Goal: Task Accomplishment & Management: Manage account settings

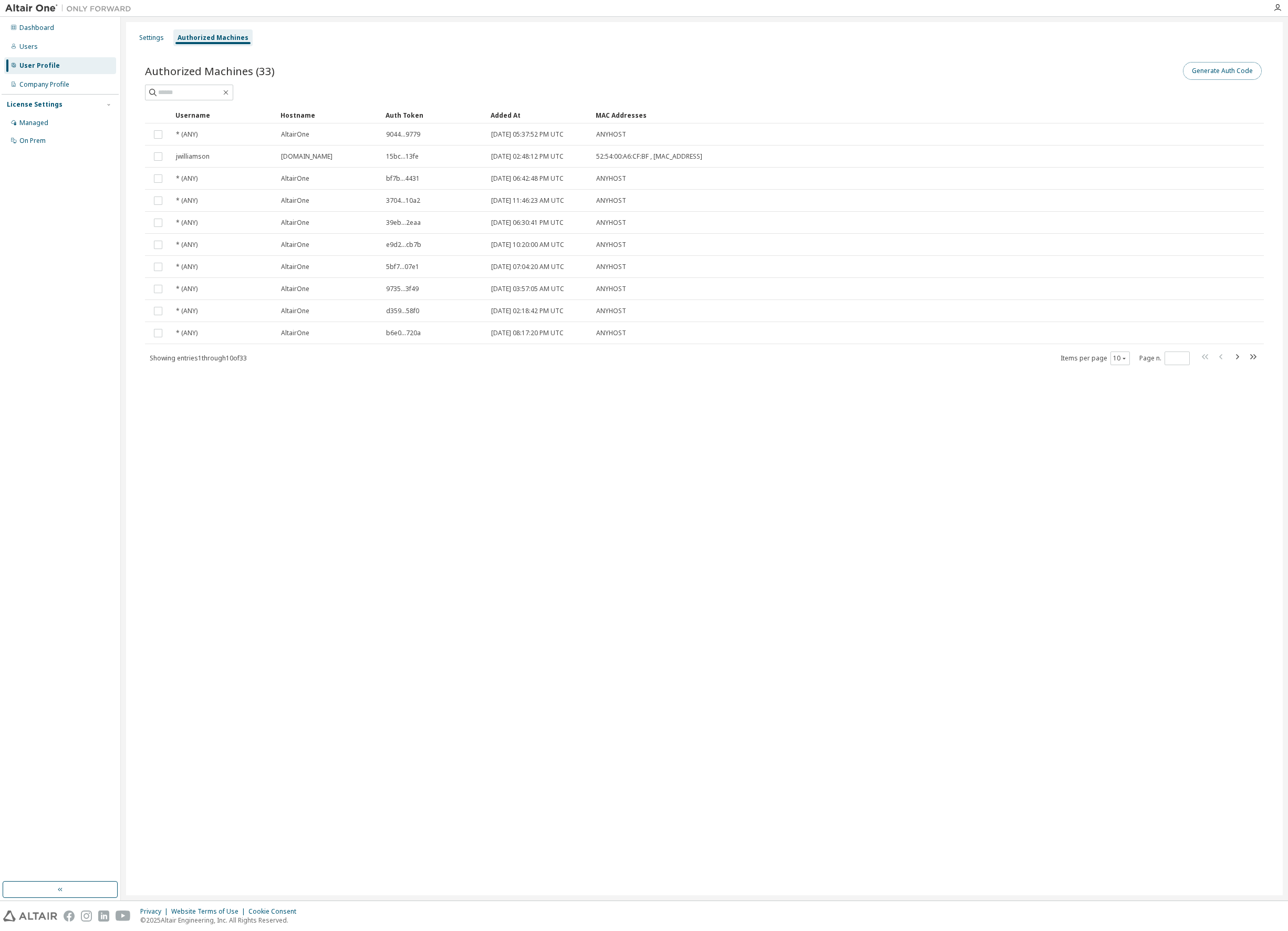
click at [1220, 68] on button "Generate Auth Code" at bounding box center [1222, 71] width 79 height 18
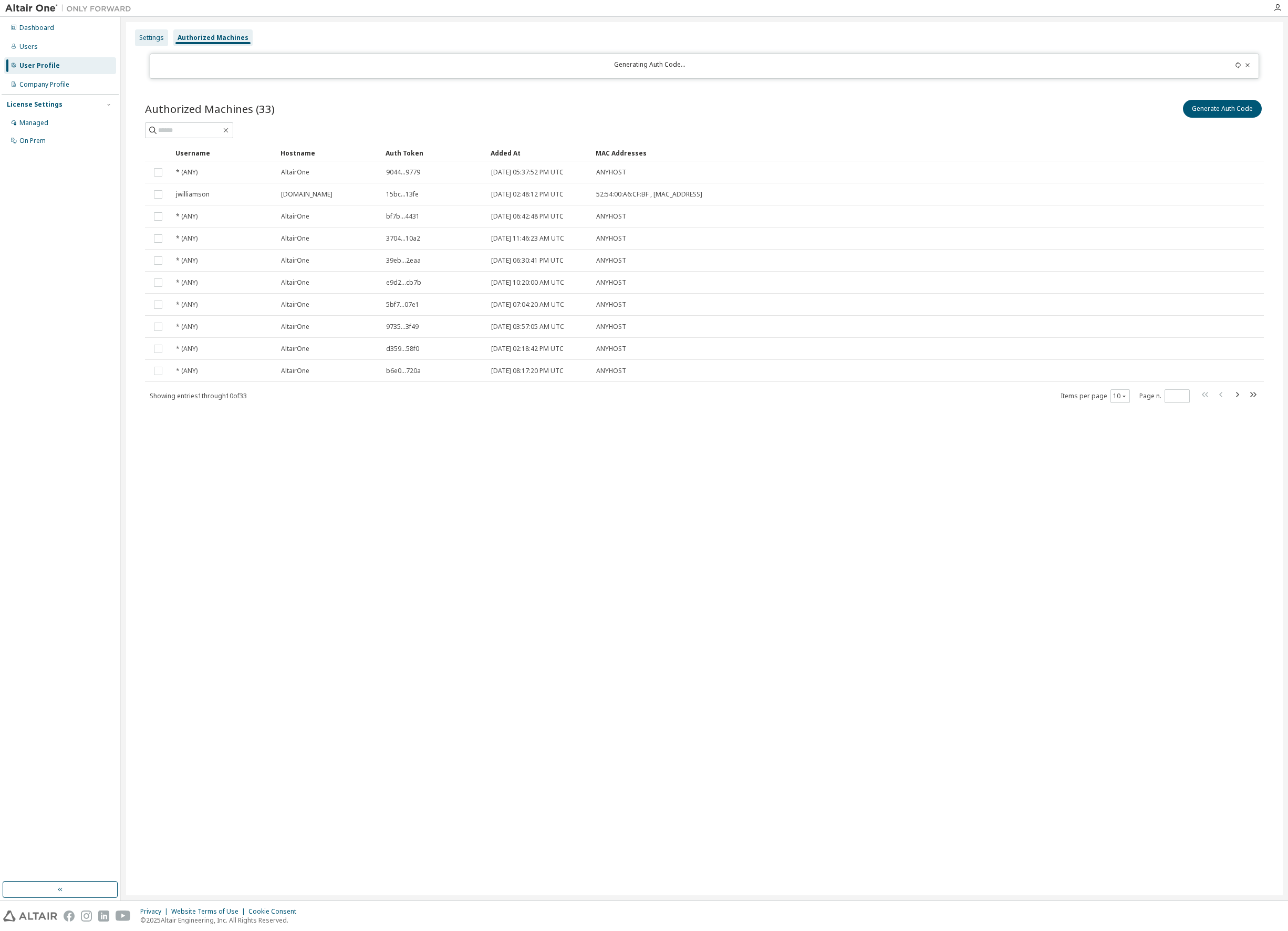
click at [152, 37] on div "Settings" at bounding box center [152, 37] width 25 height 8
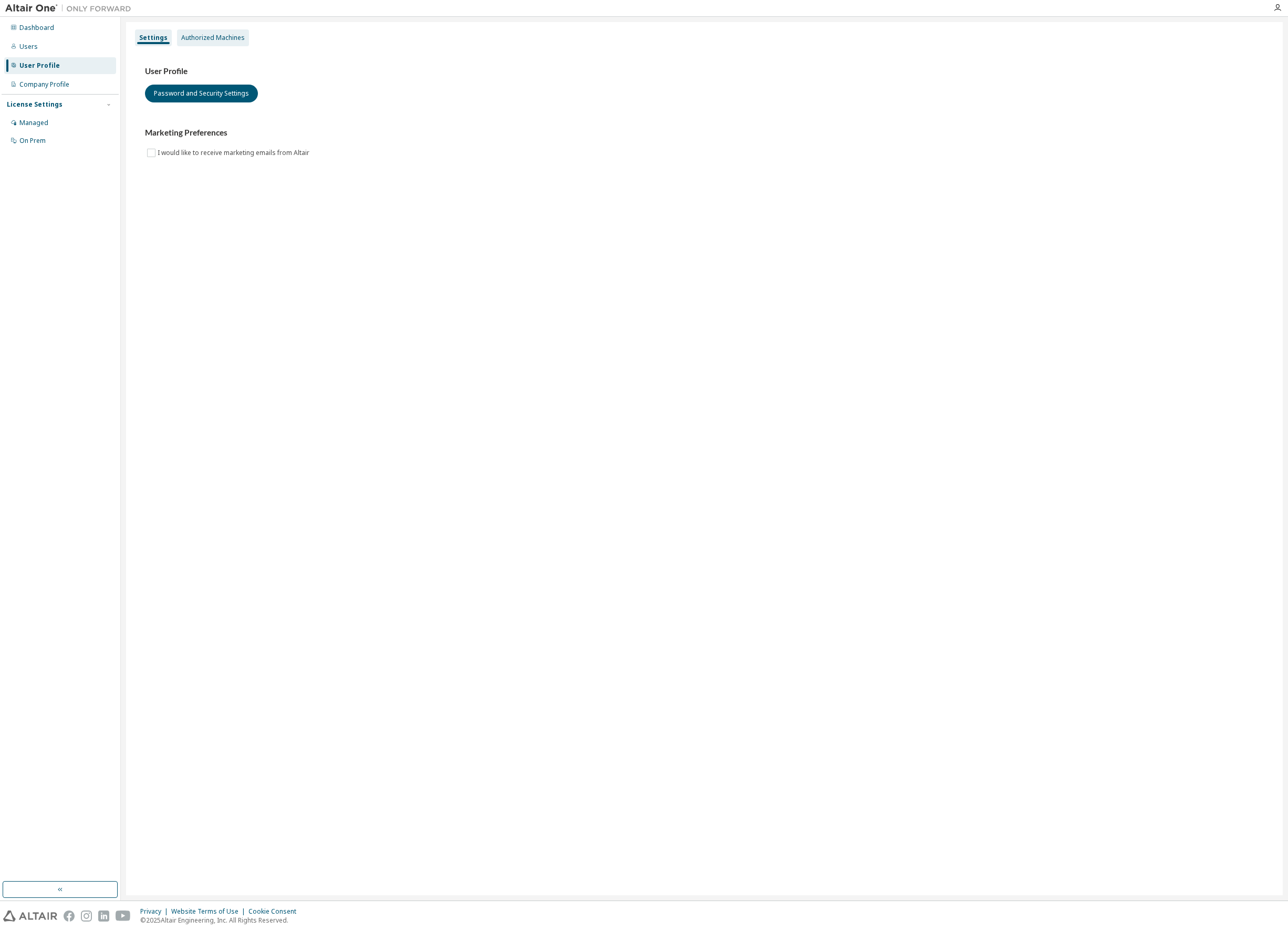
click at [230, 38] on div "Authorized Machines" at bounding box center [213, 37] width 64 height 8
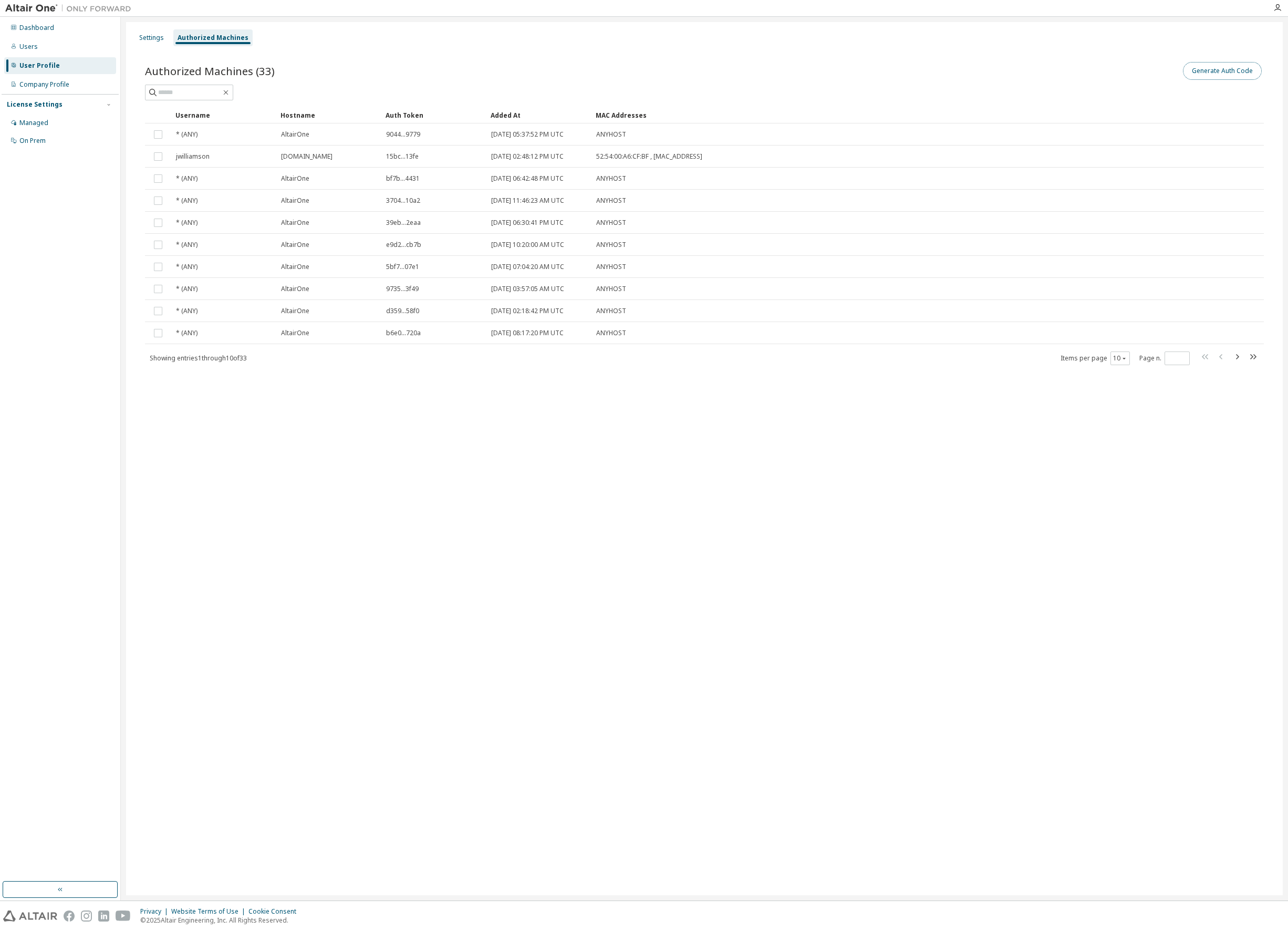
click at [1218, 75] on button "Generate Auth Code" at bounding box center [1222, 71] width 79 height 18
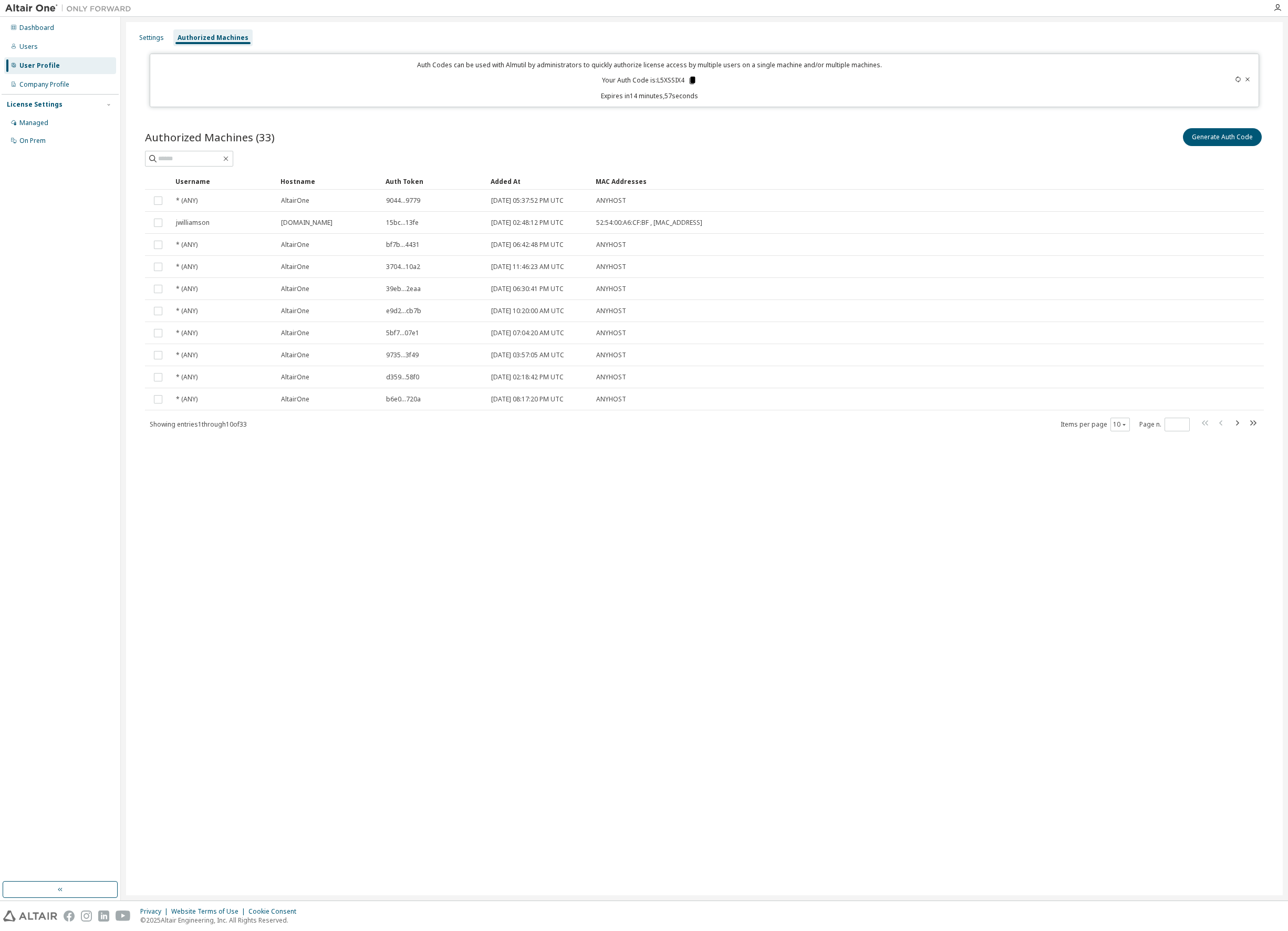
click at [692, 79] on icon at bounding box center [692, 80] width 6 height 7
click at [1227, 137] on button "Generate Auth Code" at bounding box center [1222, 137] width 79 height 18
click at [1249, 78] on icon at bounding box center [1247, 79] width 6 height 6
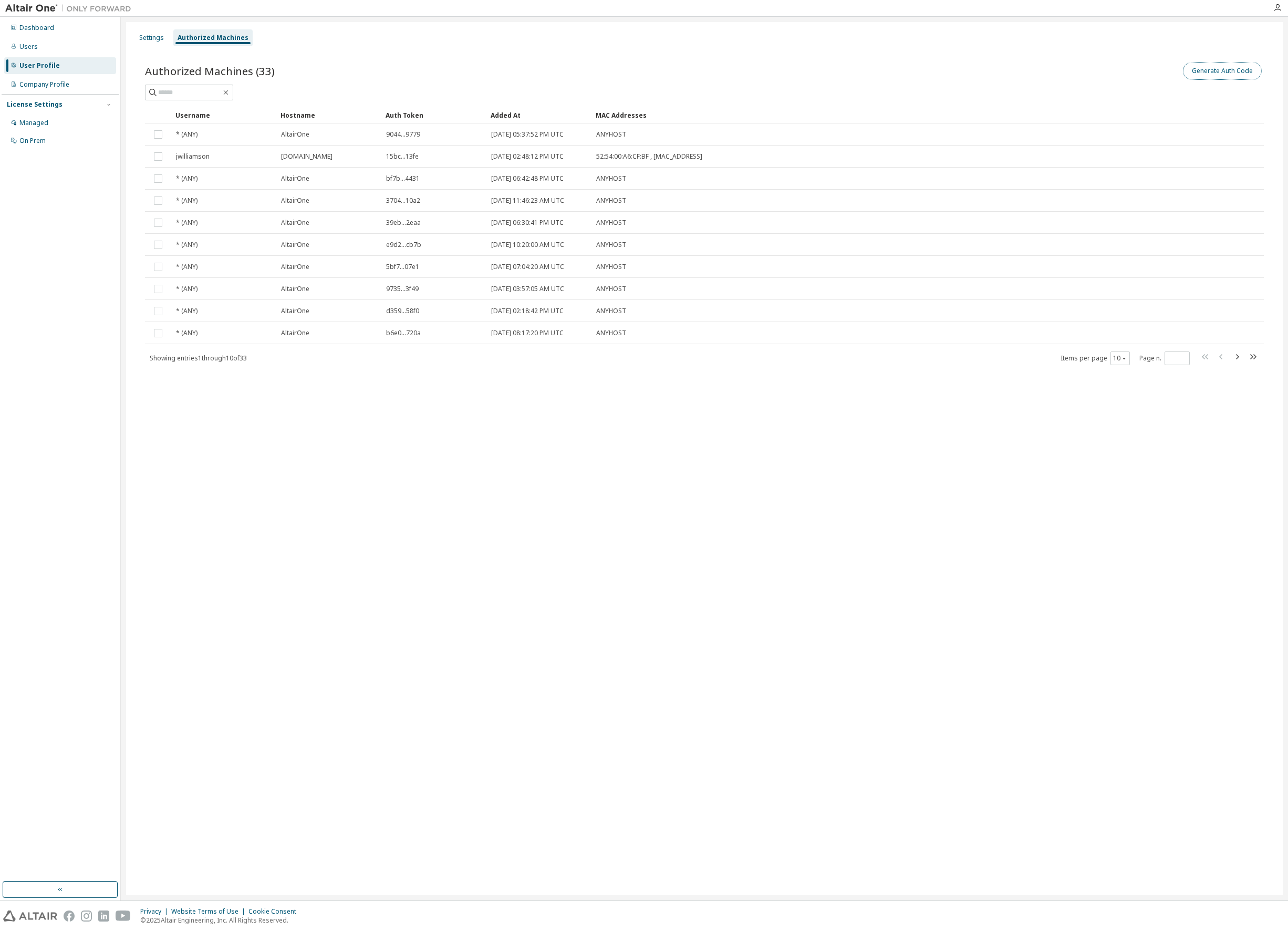
click at [1234, 77] on button "Generate Auth Code" at bounding box center [1222, 71] width 79 height 18
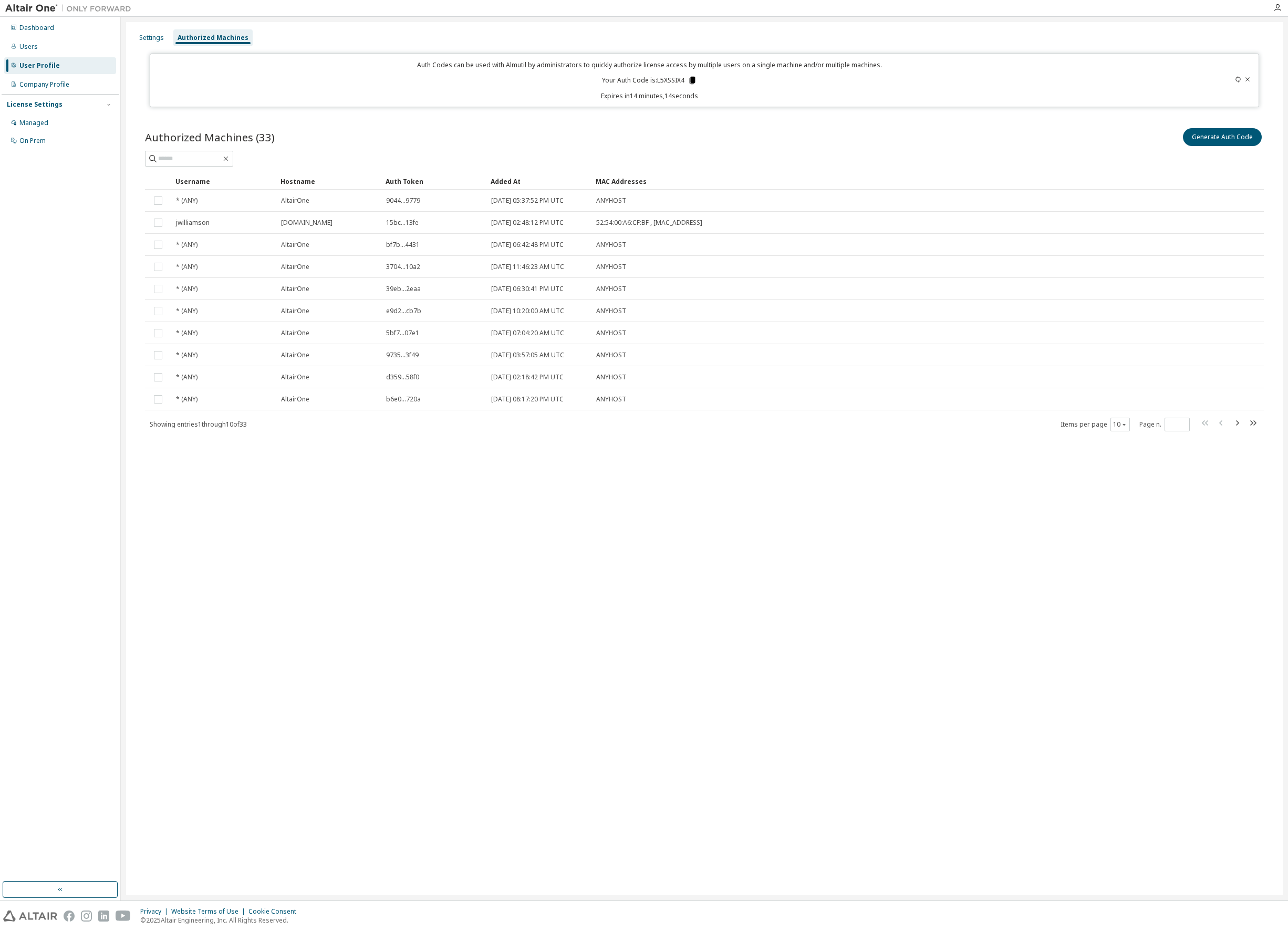
click at [693, 78] on icon at bounding box center [692, 80] width 6 height 7
click at [1234, 79] on icon at bounding box center [1238, 79] width 6 height 6
click at [1237, 78] on icon at bounding box center [1238, 79] width 6 height 6
click at [1246, 79] on icon at bounding box center [1247, 79] width 6 height 6
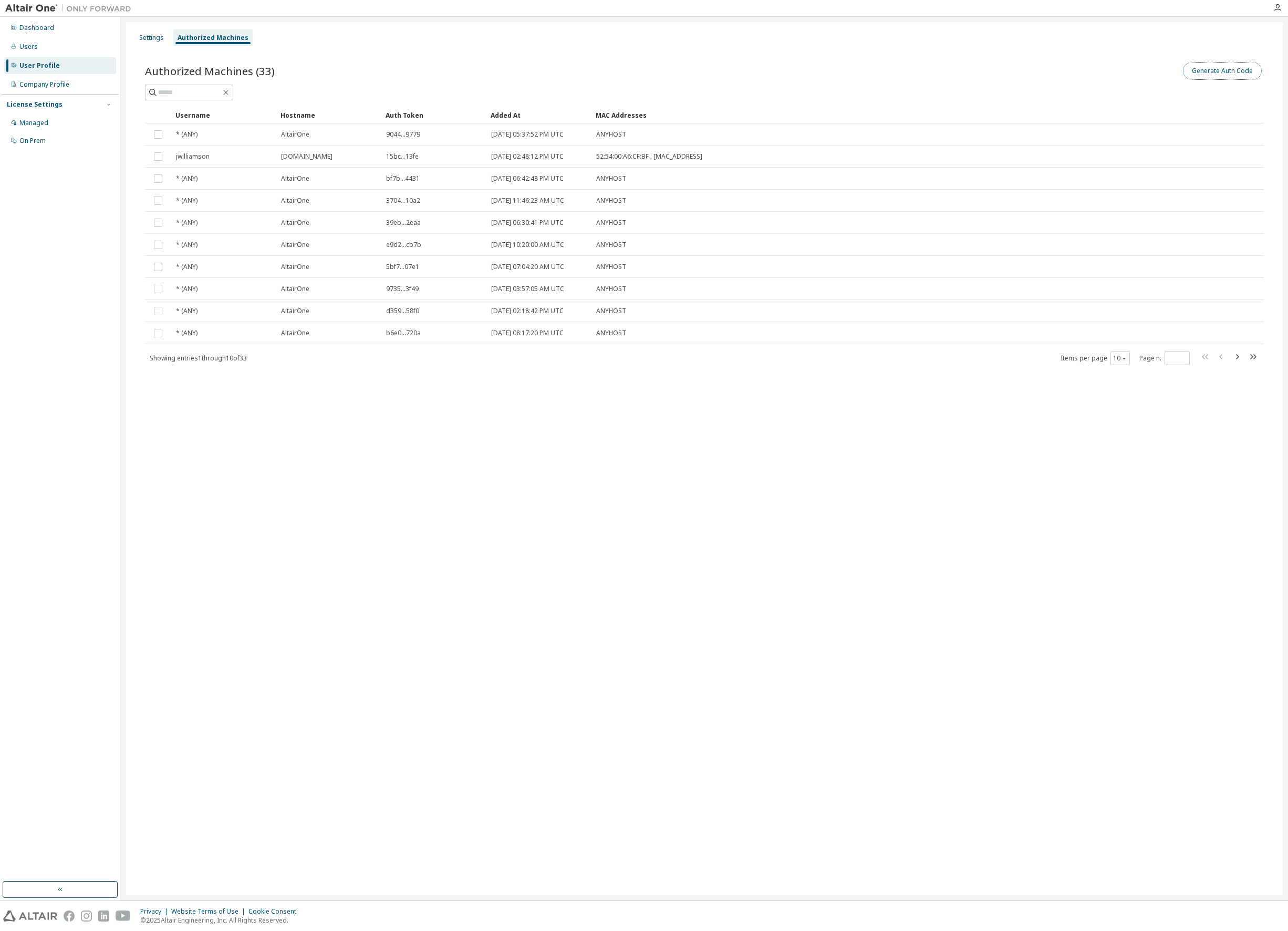
click at [1218, 70] on button "Generate Auth Code" at bounding box center [1222, 71] width 79 height 18
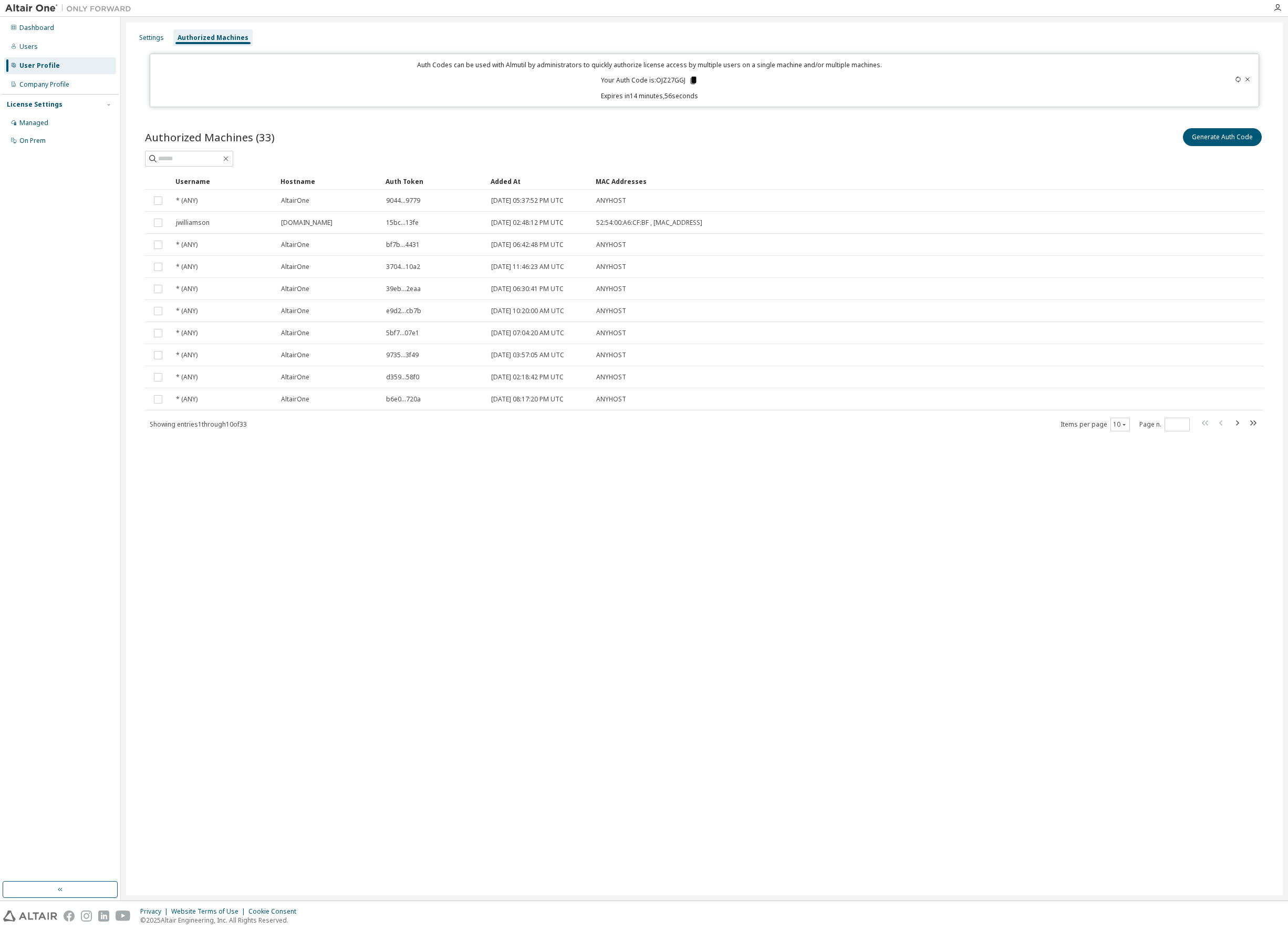
click at [693, 79] on icon at bounding box center [693, 80] width 6 height 7
click at [1236, 78] on icon at bounding box center [1238, 79] width 6 height 6
click at [1245, 77] on icon at bounding box center [1247, 79] width 6 height 6
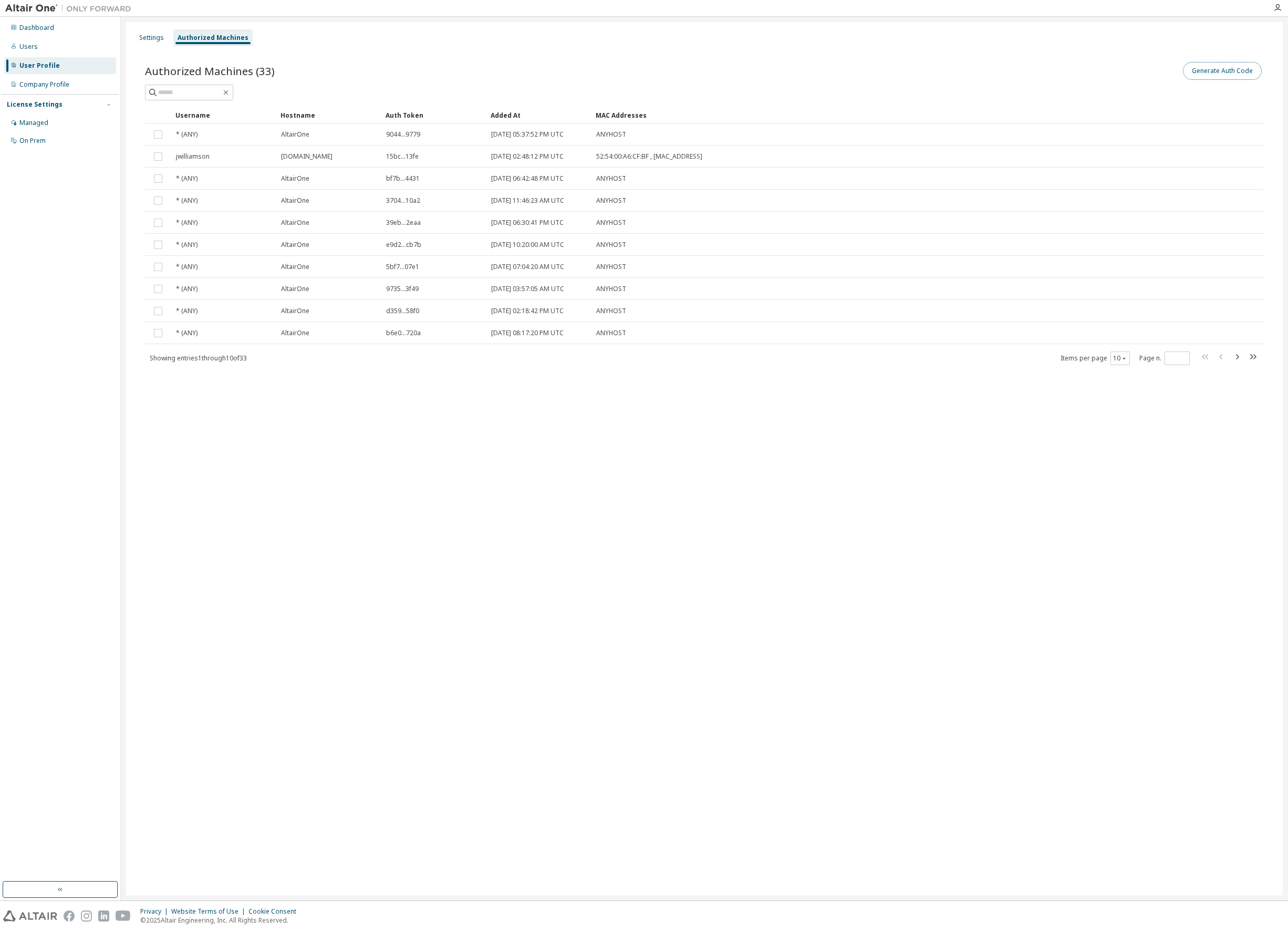
click at [1241, 74] on button "Generate Auth Code" at bounding box center [1222, 71] width 79 height 18
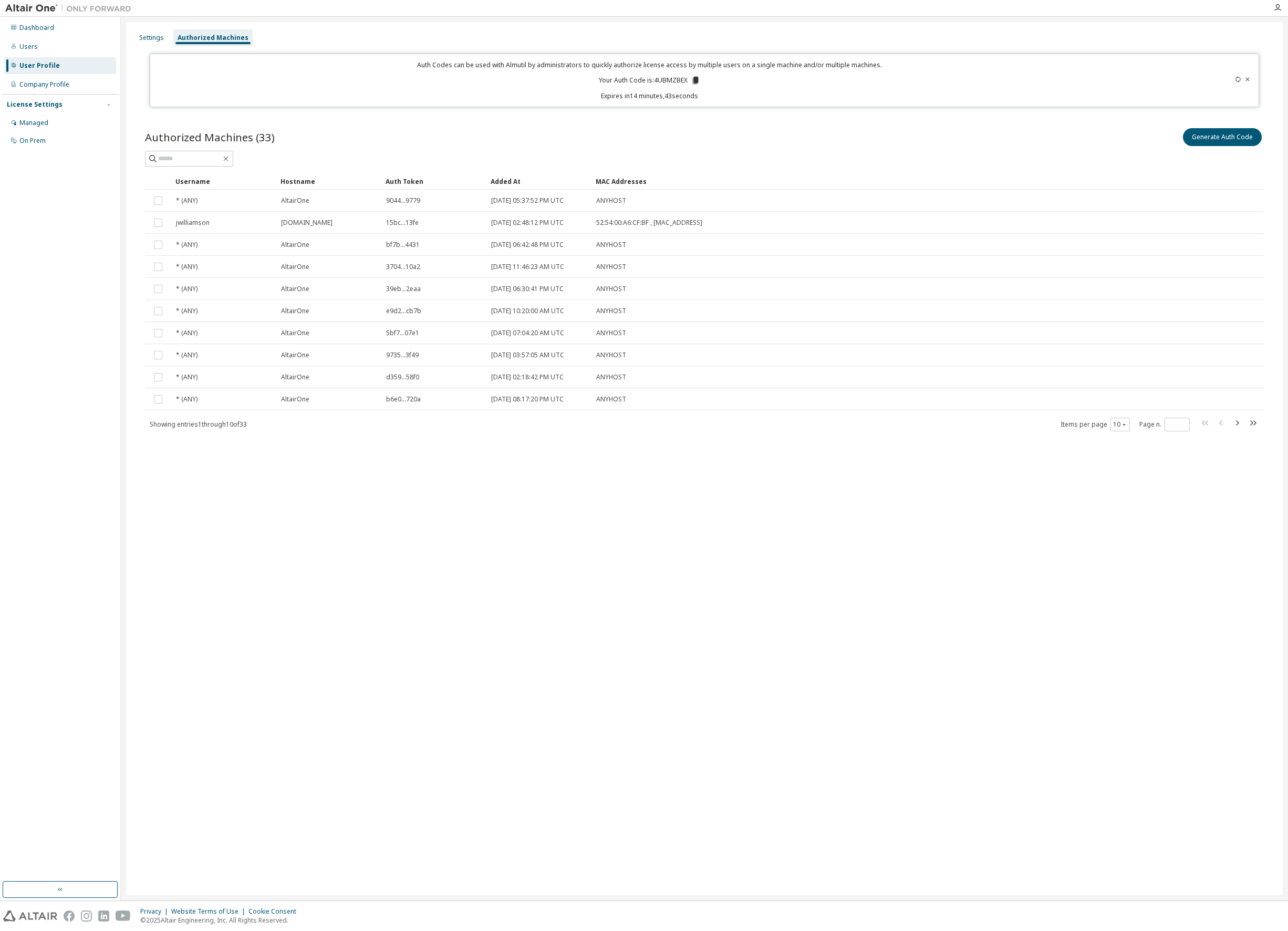
click at [694, 78] on icon at bounding box center [695, 80] width 6 height 7
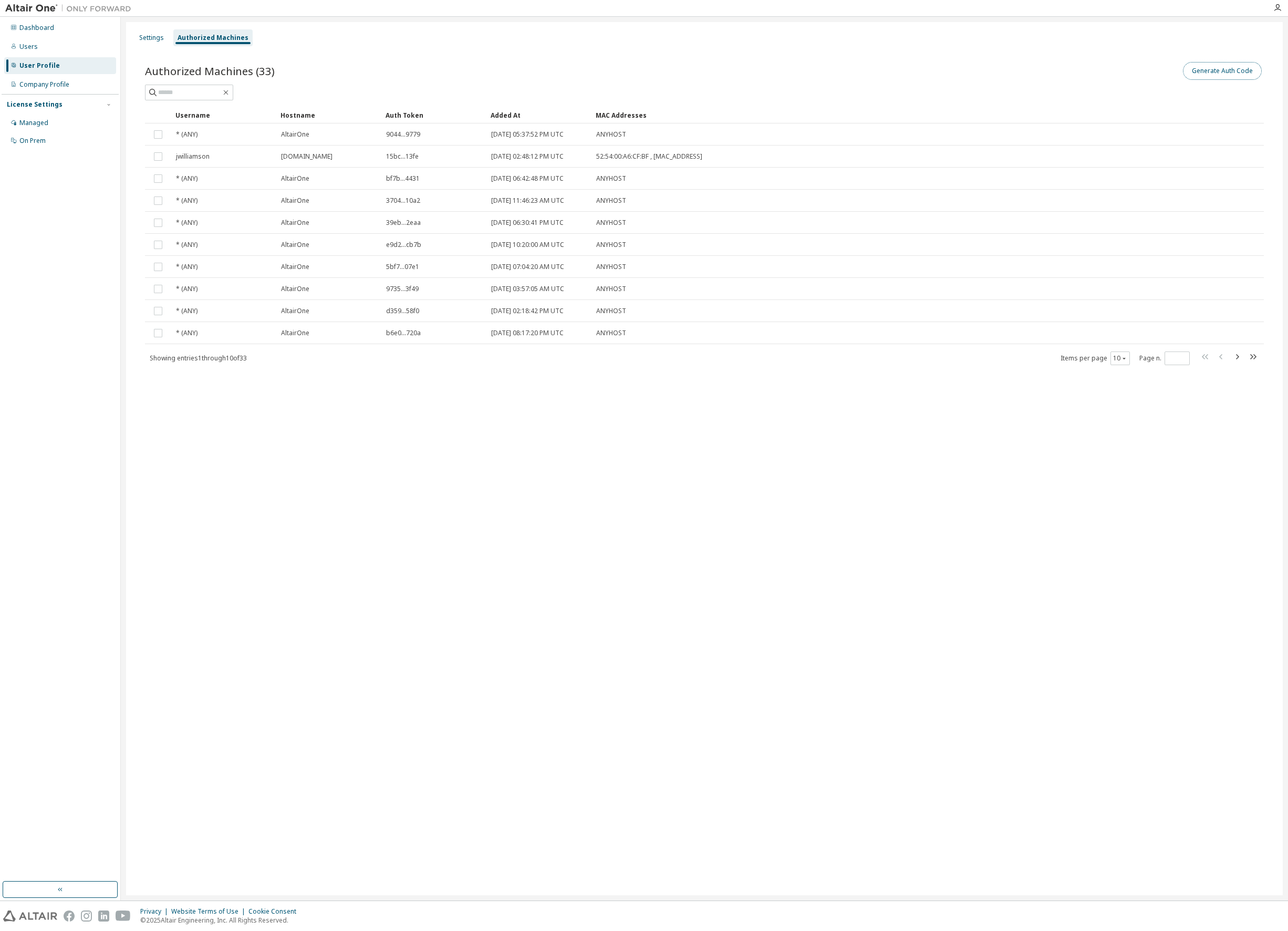
click at [1231, 72] on button "Generate Auth Code" at bounding box center [1222, 71] width 79 height 18
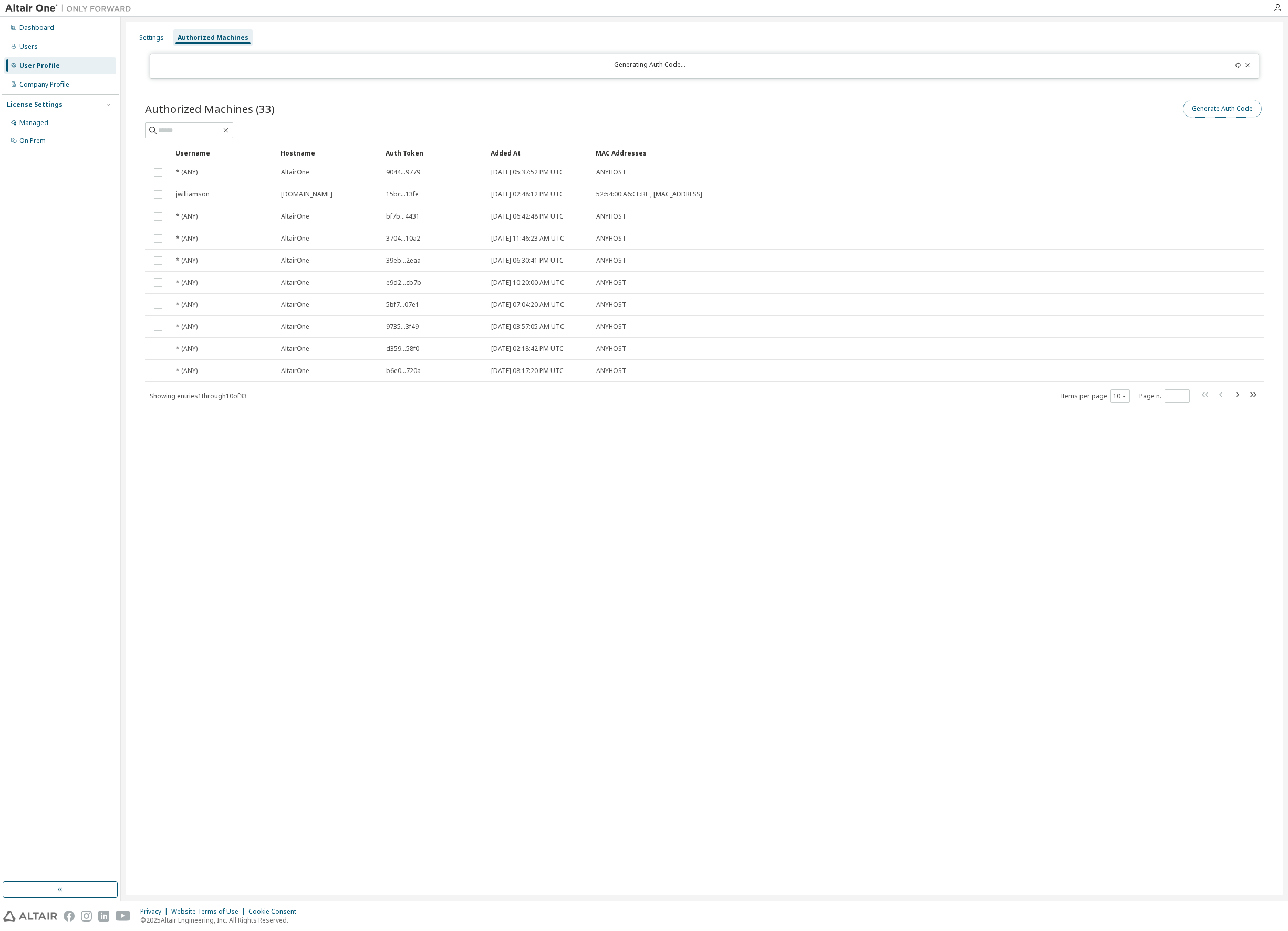
click at [1223, 109] on button "Generate Auth Code" at bounding box center [1222, 109] width 79 height 18
click at [1235, 65] on icon at bounding box center [1238, 65] width 6 height 6
click at [1249, 66] on icon at bounding box center [1247, 65] width 6 height 6
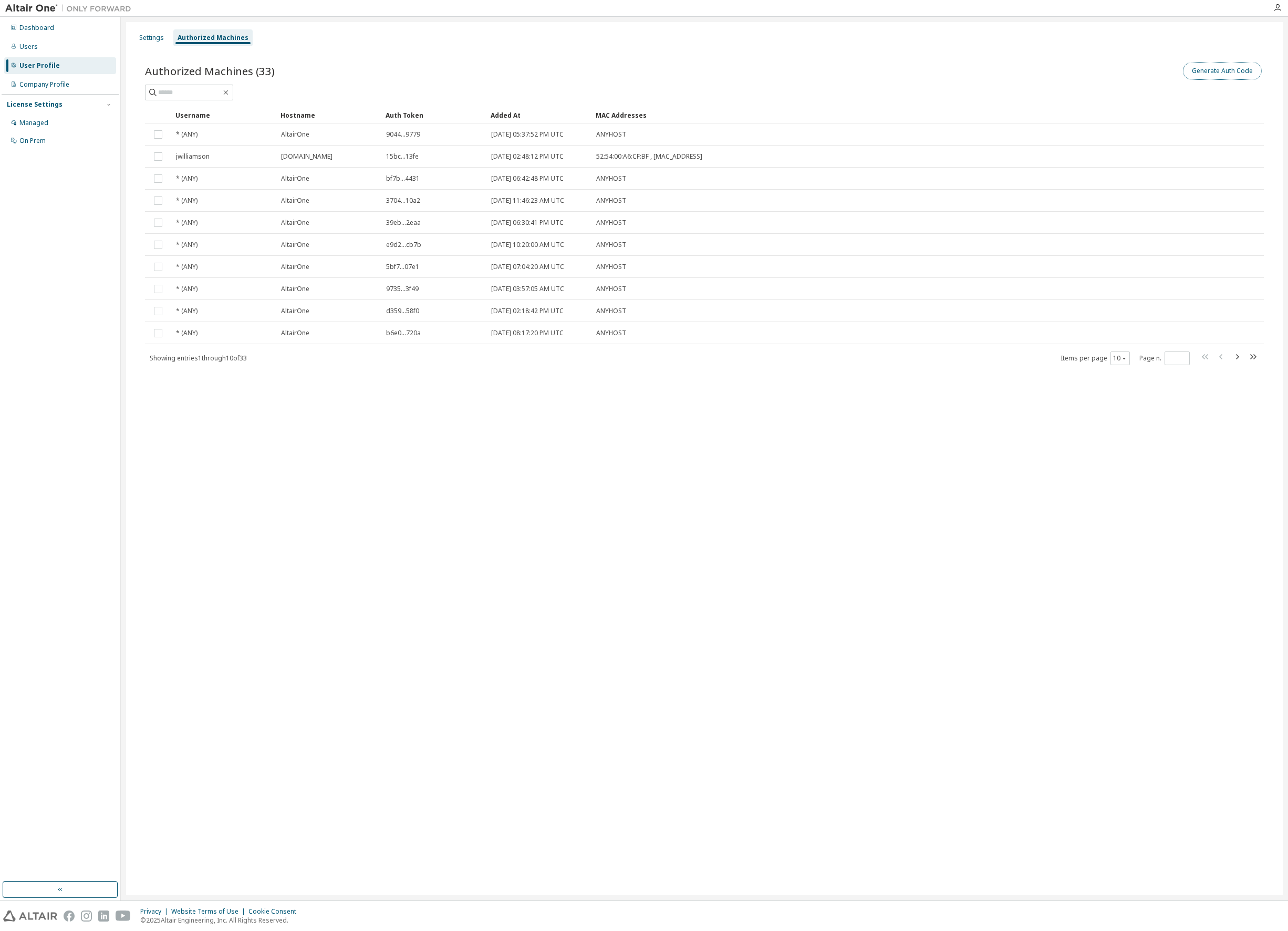
click at [1213, 78] on button "Generate Auth Code" at bounding box center [1222, 71] width 79 height 18
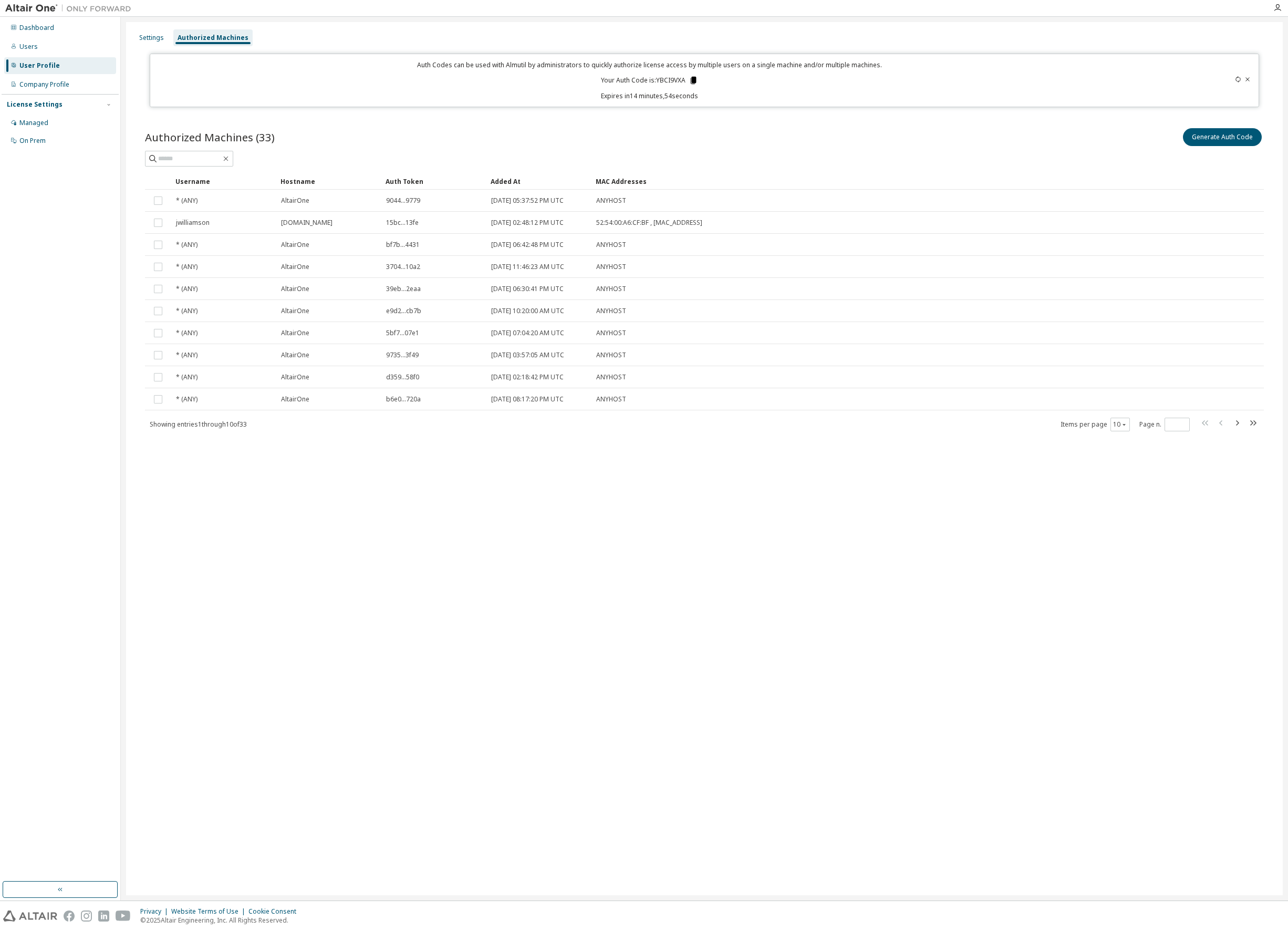
click at [694, 78] on icon at bounding box center [693, 80] width 6 height 7
click at [39, 123] on div "Managed" at bounding box center [34, 123] width 29 height 8
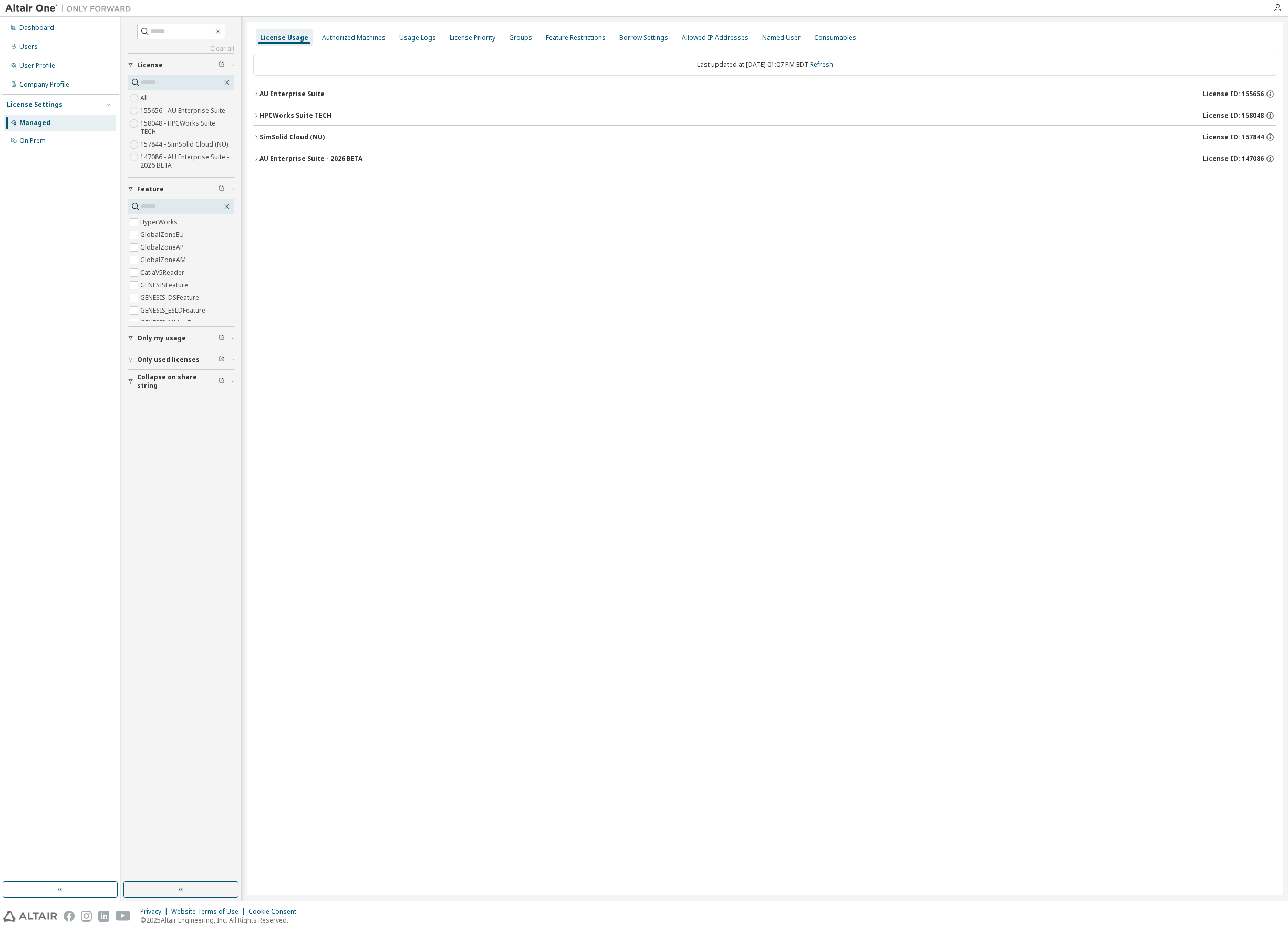
click at [257, 156] on icon "button" at bounding box center [256, 159] width 6 height 6
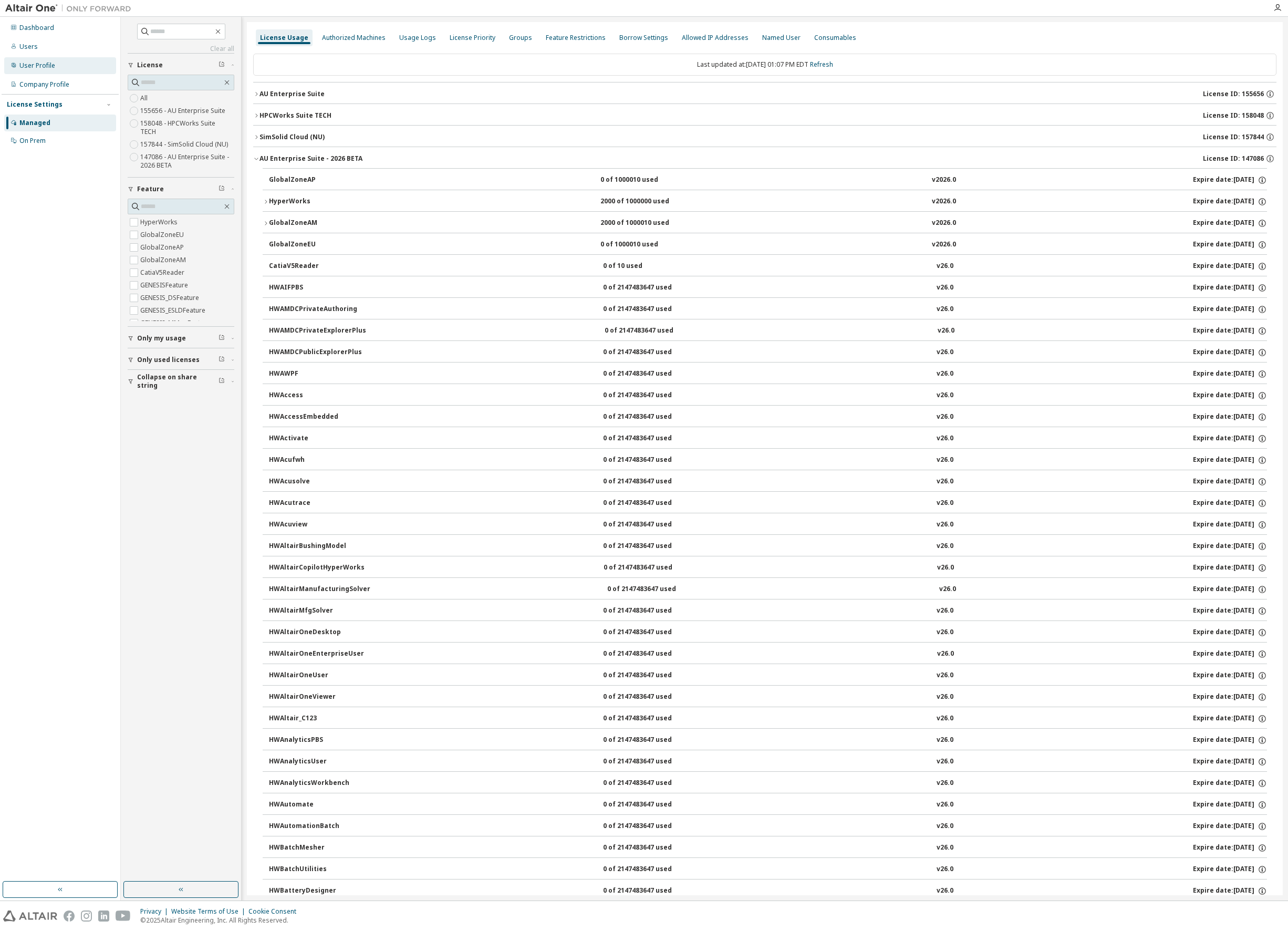
click at [47, 64] on div "User Profile" at bounding box center [37, 65] width 35 height 8
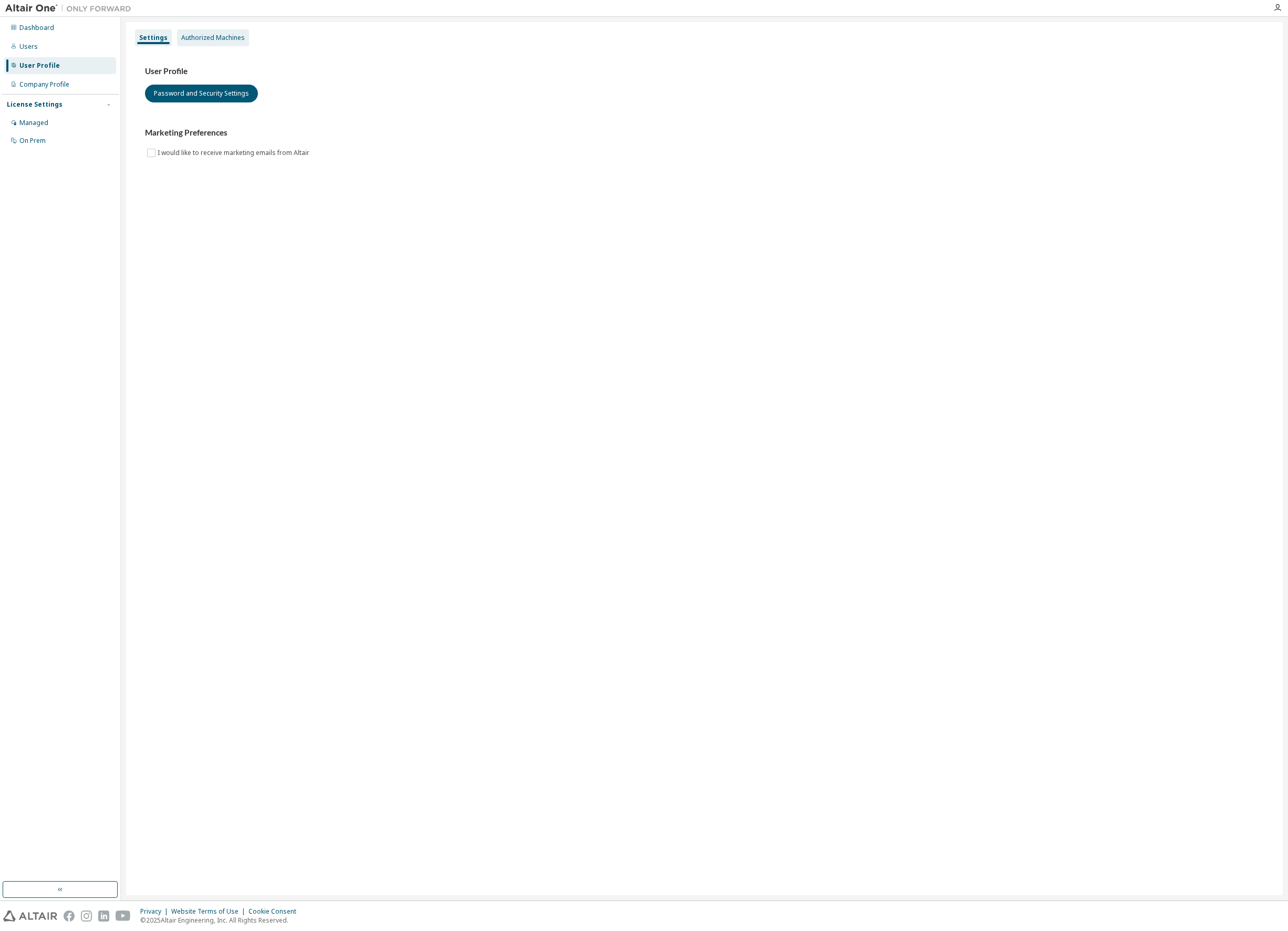
click at [228, 36] on div "Authorized Machines" at bounding box center [213, 37] width 64 height 8
